Goal: Task Accomplishment & Management: Manage account settings

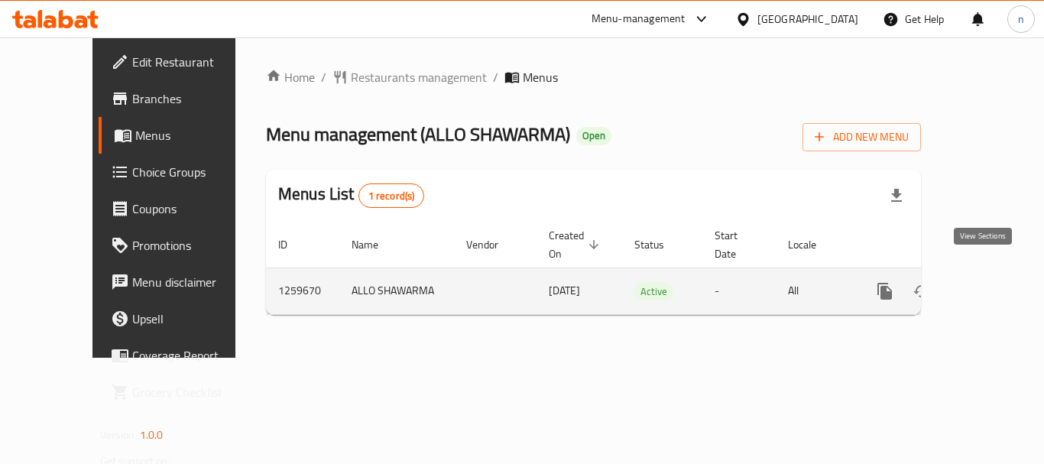
click at [986, 282] on icon "enhanced table" at bounding box center [995, 291] width 18 height 18
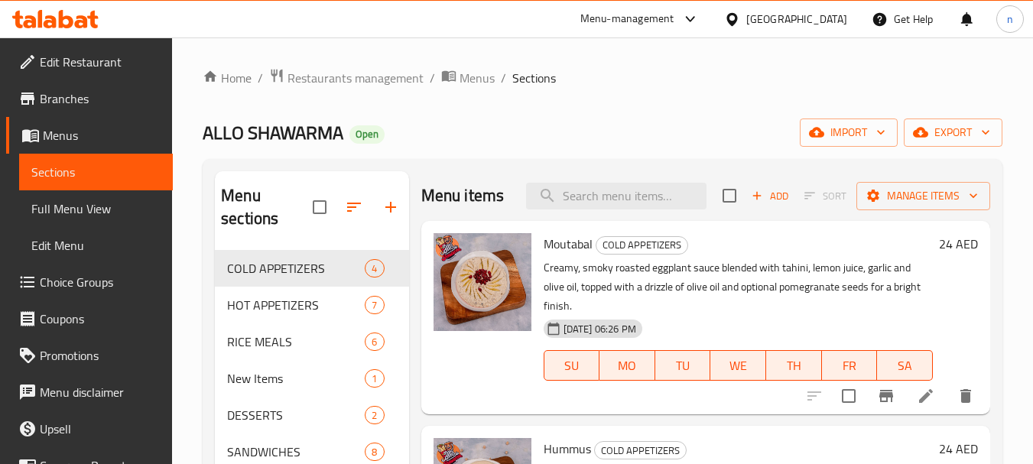
click at [75, 284] on span "Choice Groups" at bounding box center [100, 282] width 121 height 18
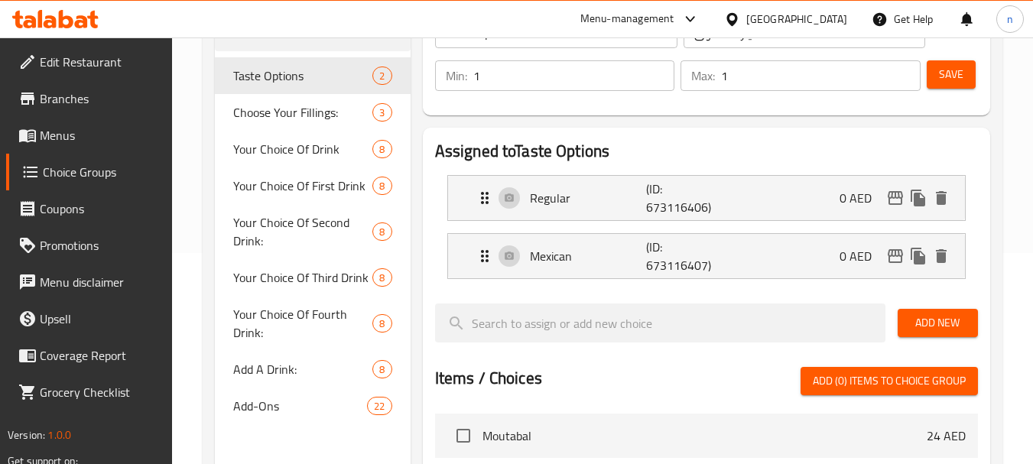
scroll to position [229, 0]
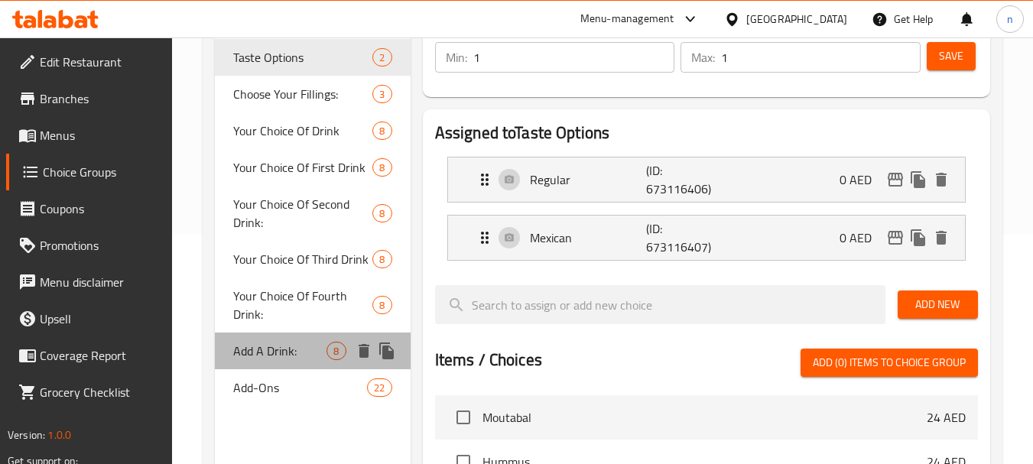
click at [252, 357] on span "Add A Drink:" at bounding box center [279, 351] width 93 height 18
type input "Add A Drink:"
type input "أضف مشروبًا:"
type input "0"
type input "8"
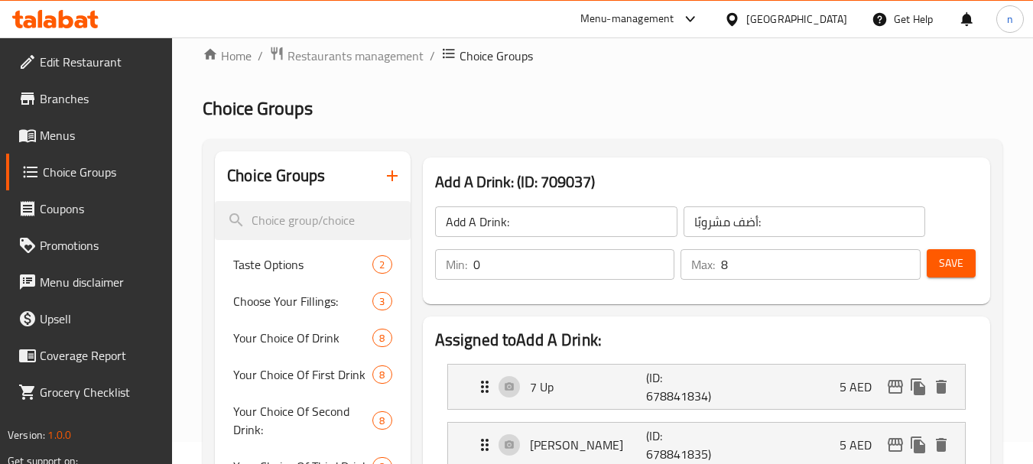
scroll to position [0, 0]
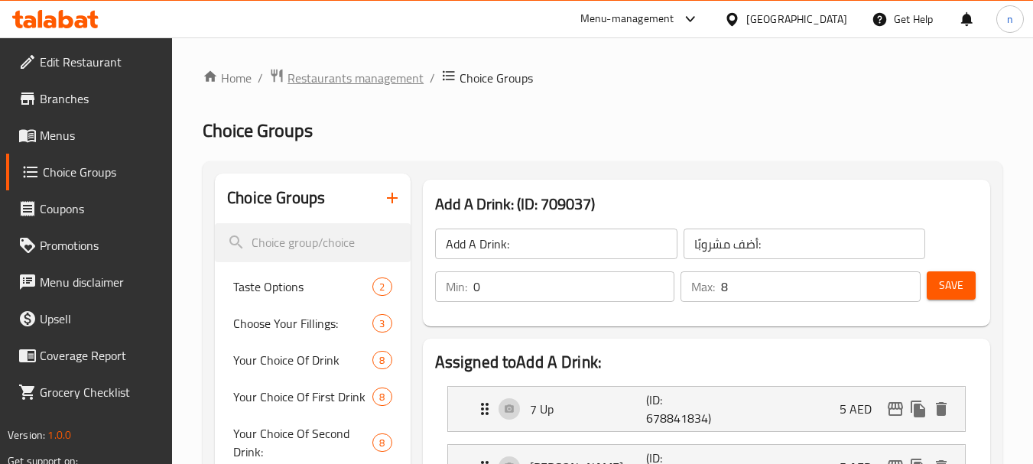
click at [328, 80] on span "Restaurants management" at bounding box center [355, 78] width 136 height 18
